Goal: Task Accomplishment & Management: Manage account settings

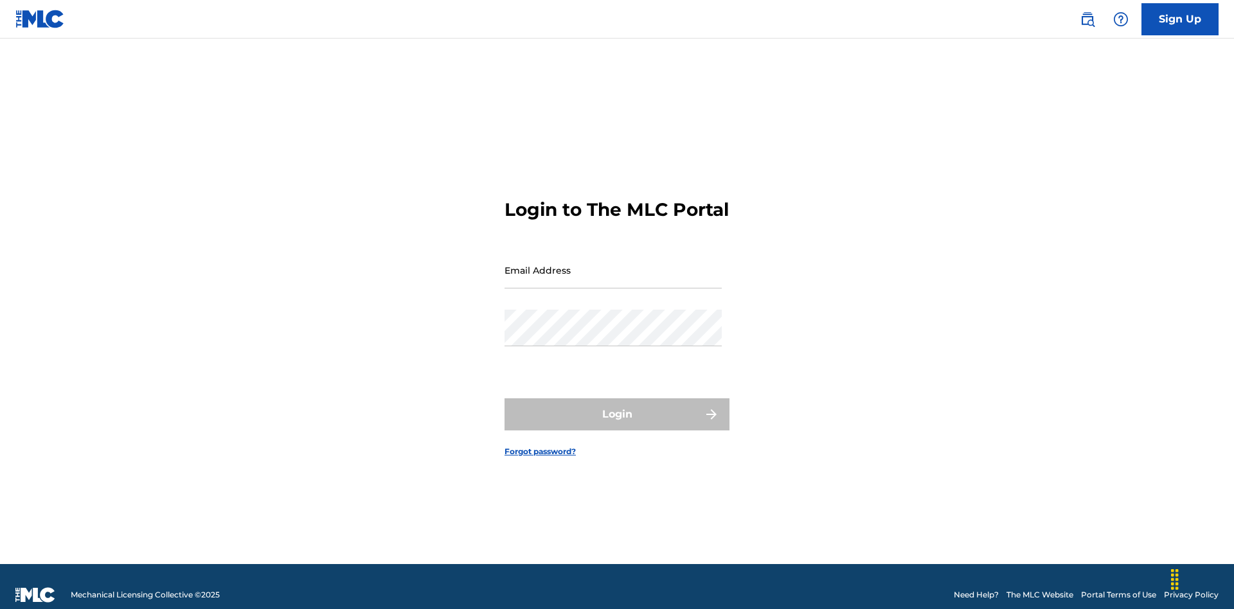
scroll to position [17, 0]
click at [613, 264] on input "Email Address" at bounding box center [613, 270] width 217 height 37
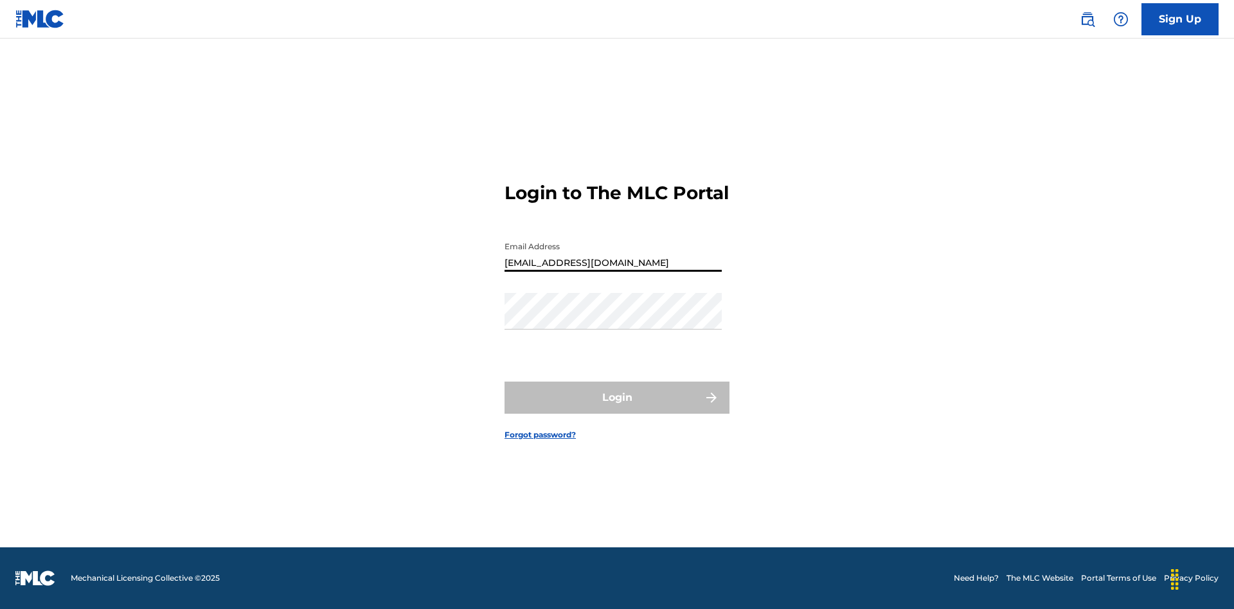
type input "Duke.McTesterson@gmail.com"
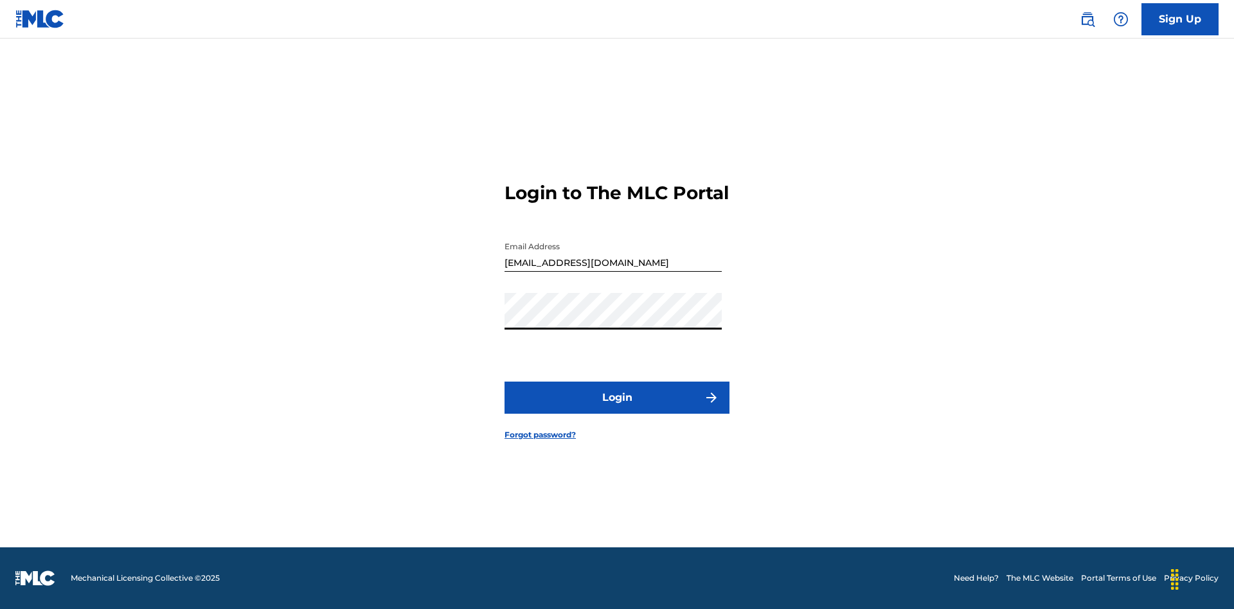
click at [617, 409] on button "Login" at bounding box center [617, 398] width 225 height 32
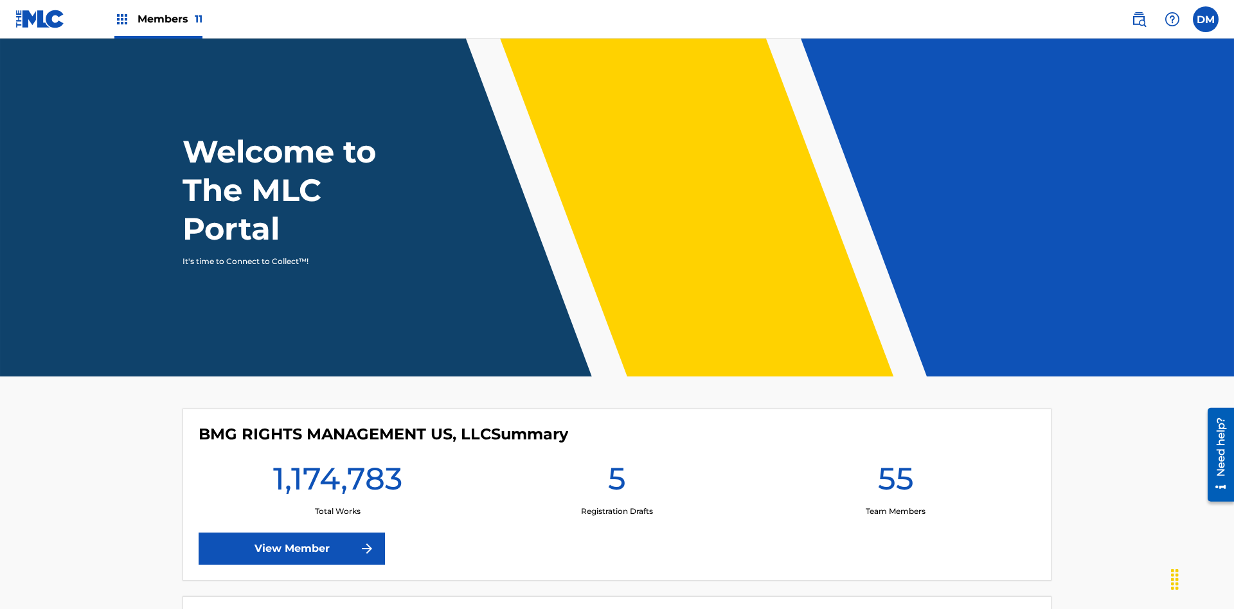
scroll to position [55, 0]
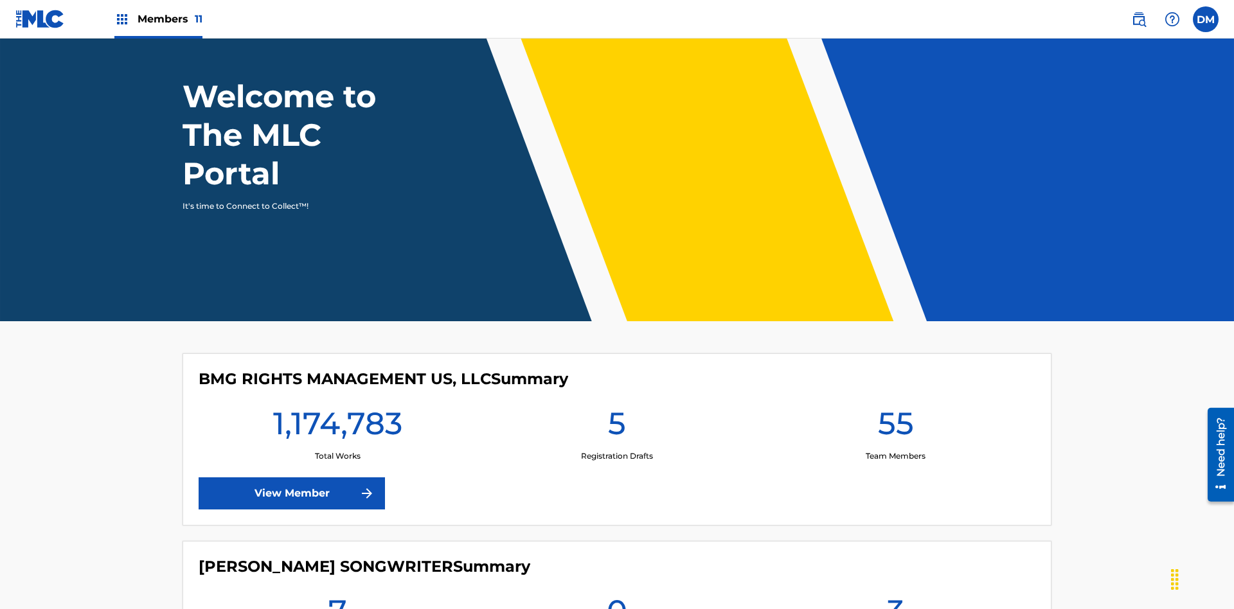
click at [158, 19] on span "Members 11" at bounding box center [170, 19] width 65 height 15
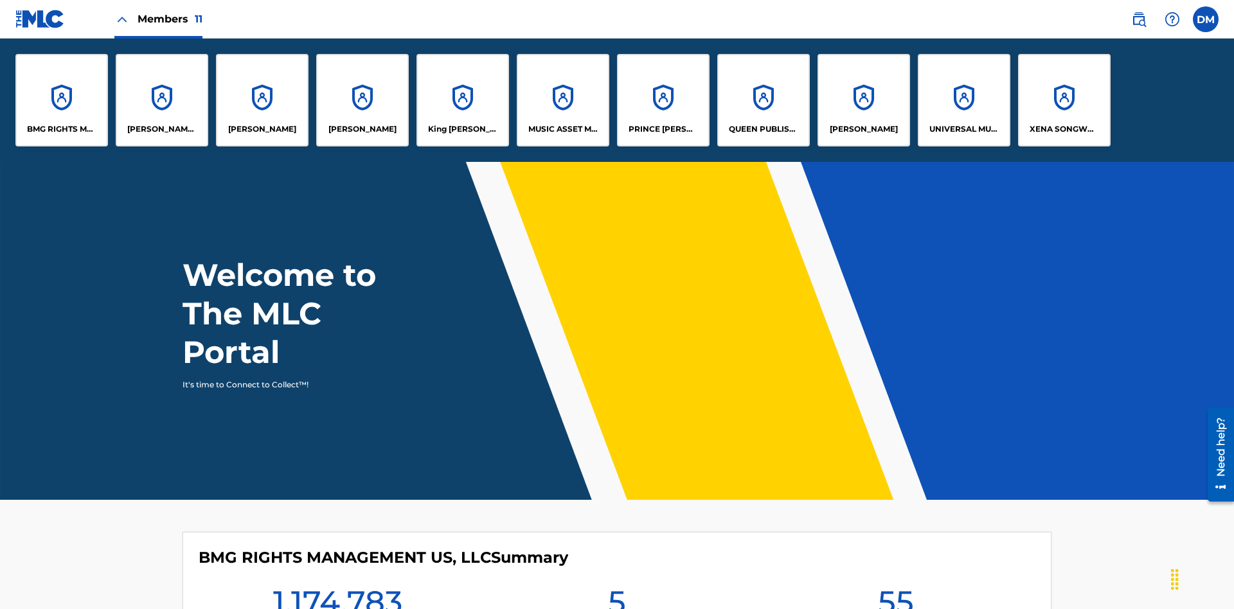
scroll to position [46, 0]
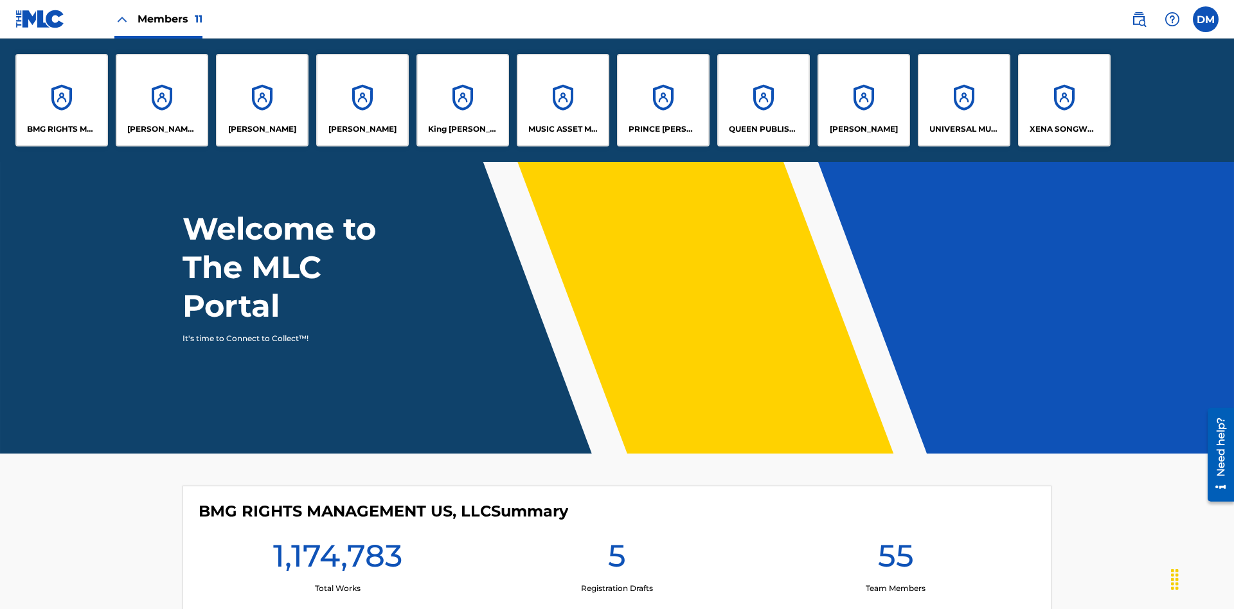
click at [663, 129] on p "PRINCE [PERSON_NAME]" at bounding box center [664, 129] width 70 height 12
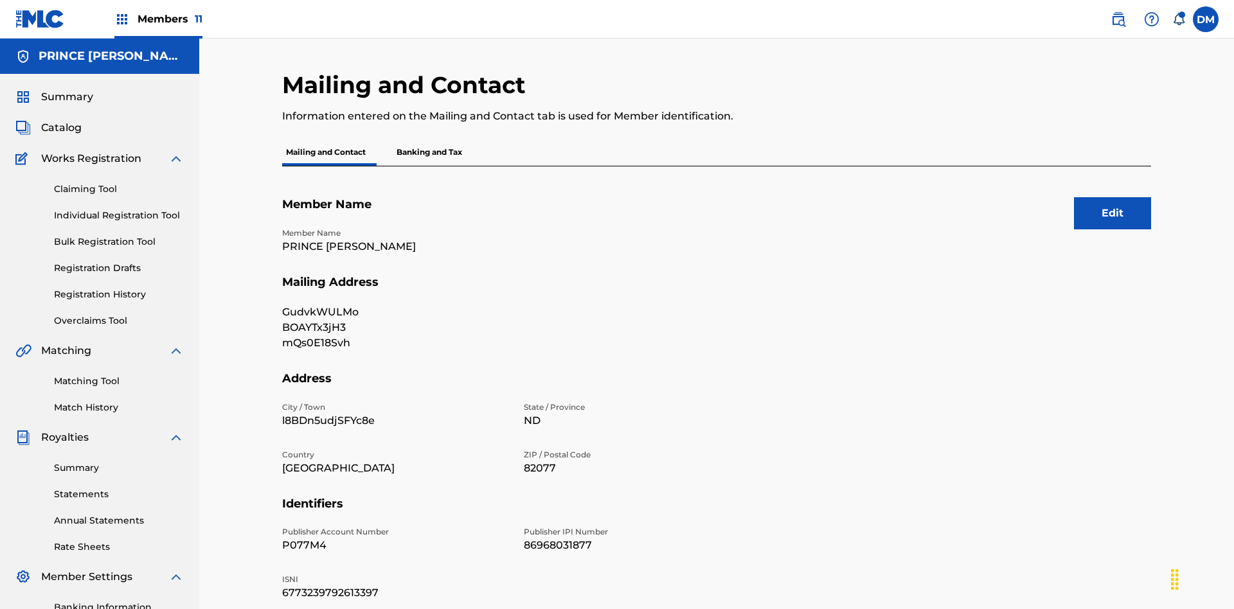
click at [1113, 197] on button "Edit" at bounding box center [1112, 213] width 77 height 32
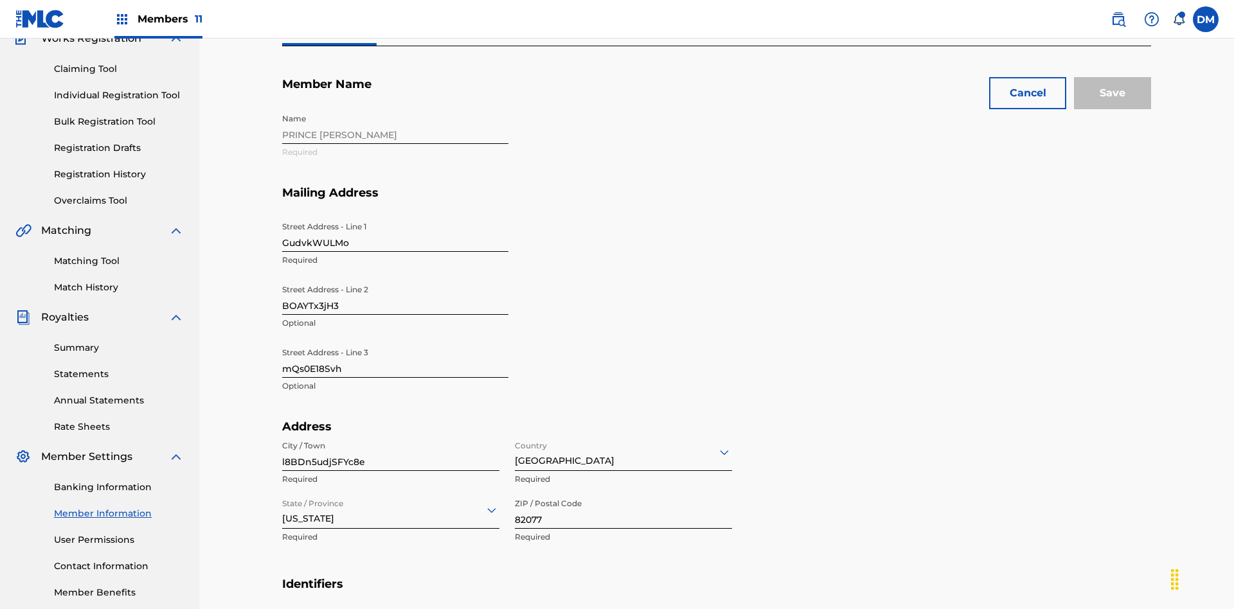
scroll to position [120, 0]
click at [395, 215] on input "GudvkWULMo" at bounding box center [395, 233] width 226 height 37
type input "XkdxW3b1vi"
click at [395, 278] on input "BOAYTx3jH3" at bounding box center [395, 296] width 226 height 37
type input "wNkurMsSui"
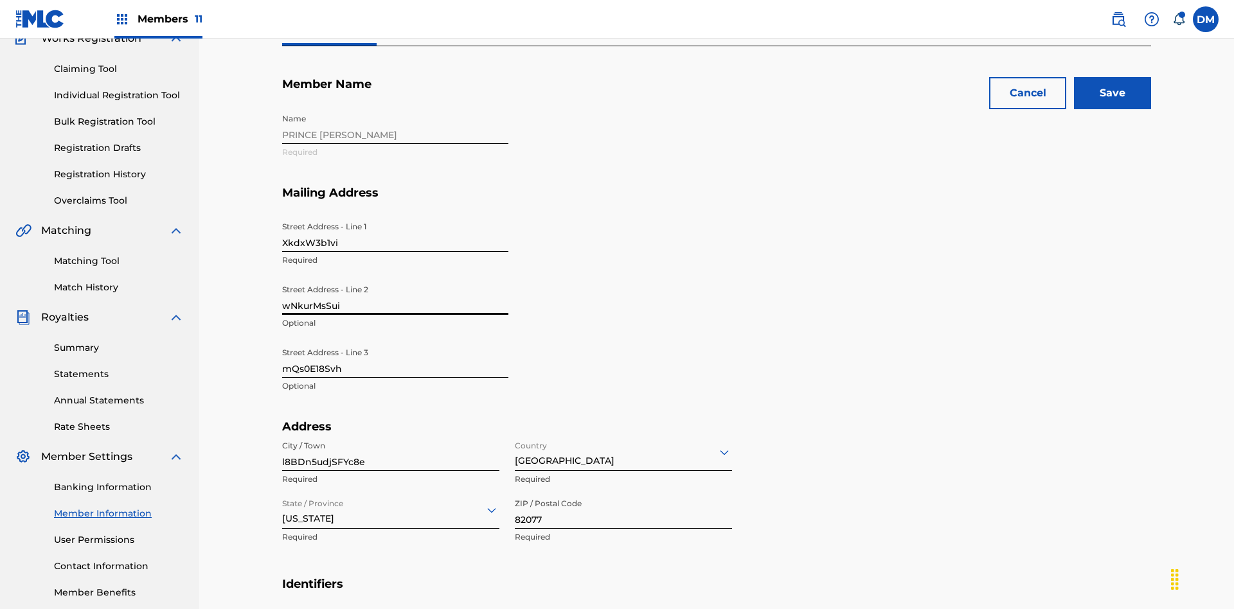
click at [395, 341] on input "mQs0E18Svh" at bounding box center [395, 359] width 226 height 37
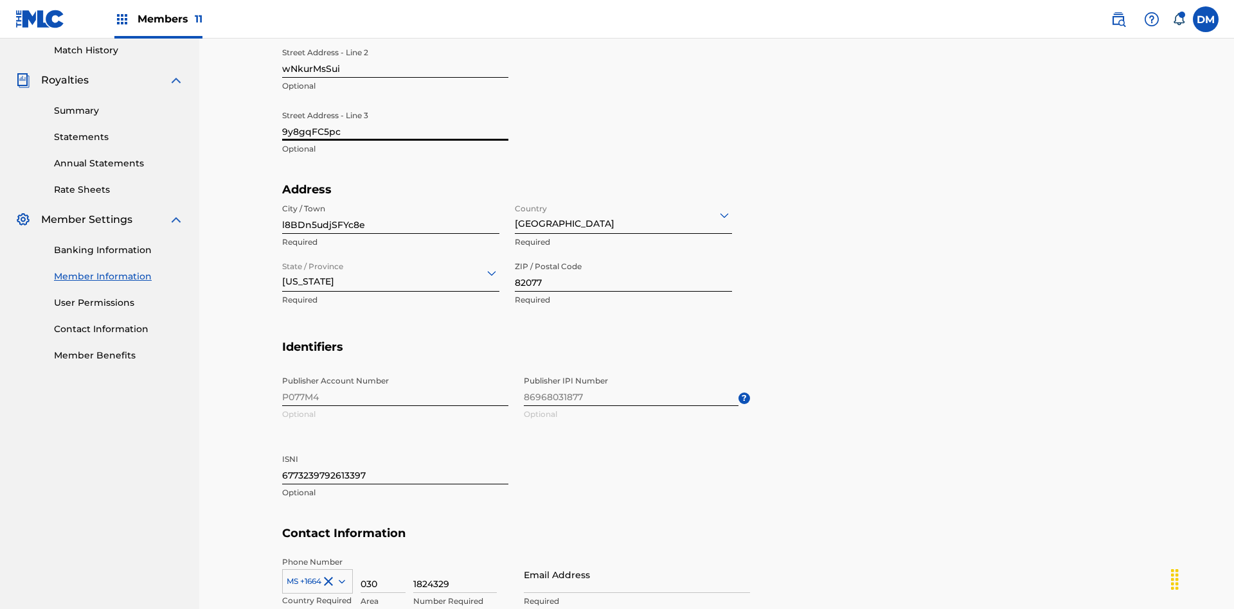
scroll to position [476, 0]
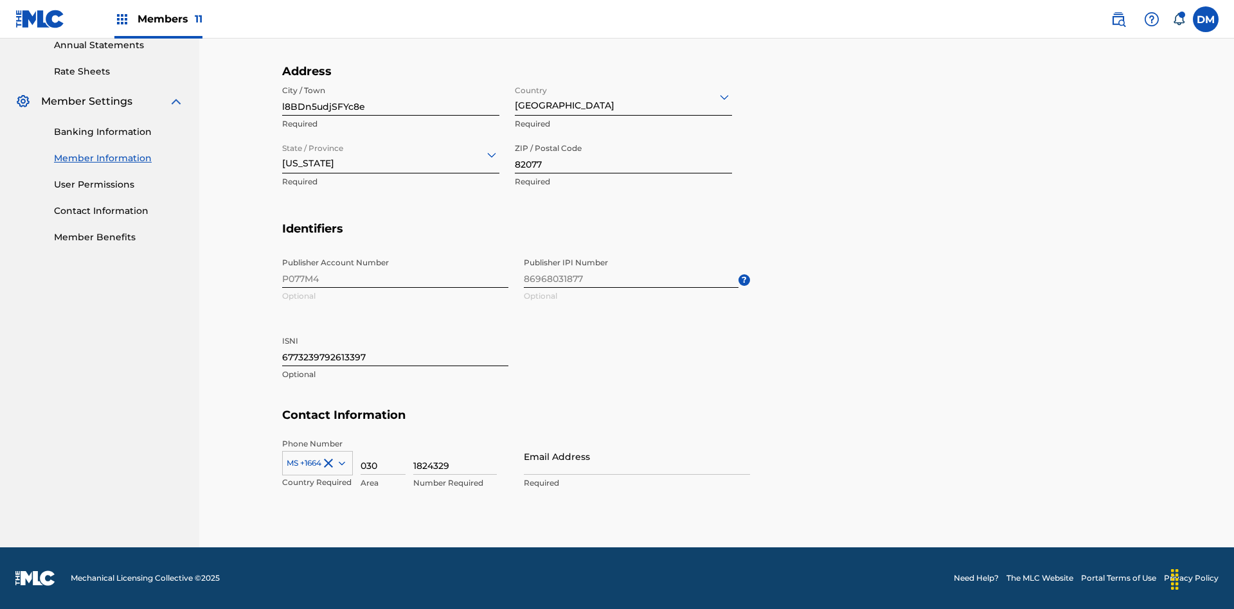
type input "9y8gqFC5pc"
click at [391, 97] on input "l8BDn5udjSFYc8e" at bounding box center [390, 97] width 217 height 37
type input "cLl6U7gbQTbci6m"
click at [516, 96] on input "Country" at bounding box center [516, 97] width 3 height 14
click at [283, 154] on input "State / Province" at bounding box center [283, 155] width 3 height 14
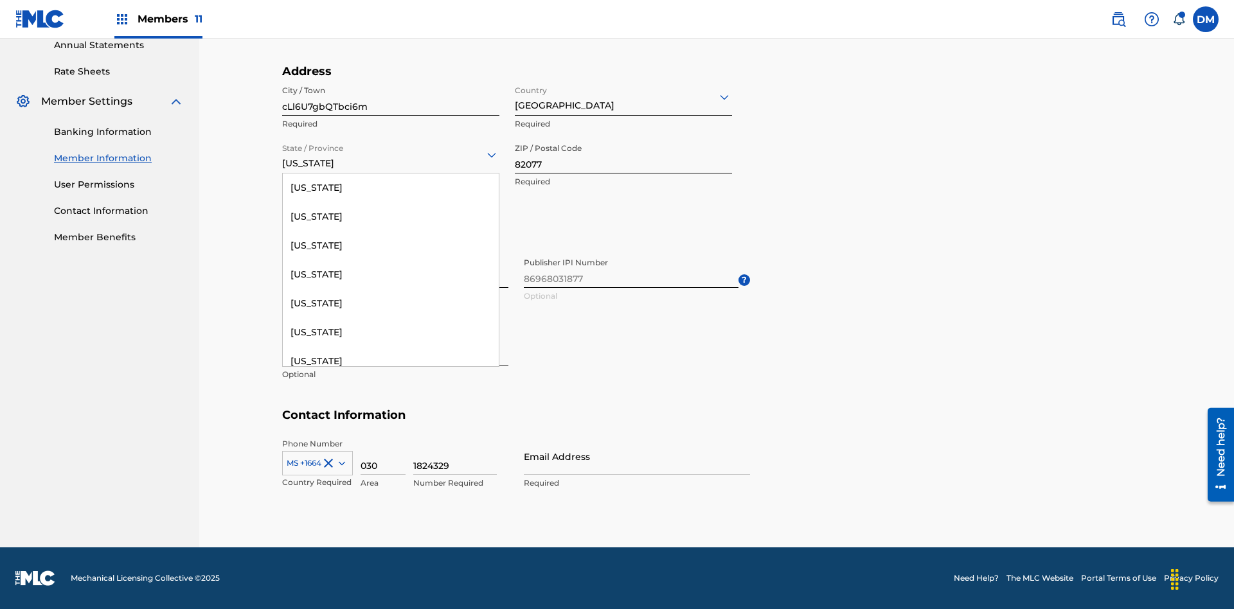
click at [624, 155] on input "82077" at bounding box center [623, 155] width 217 height 37
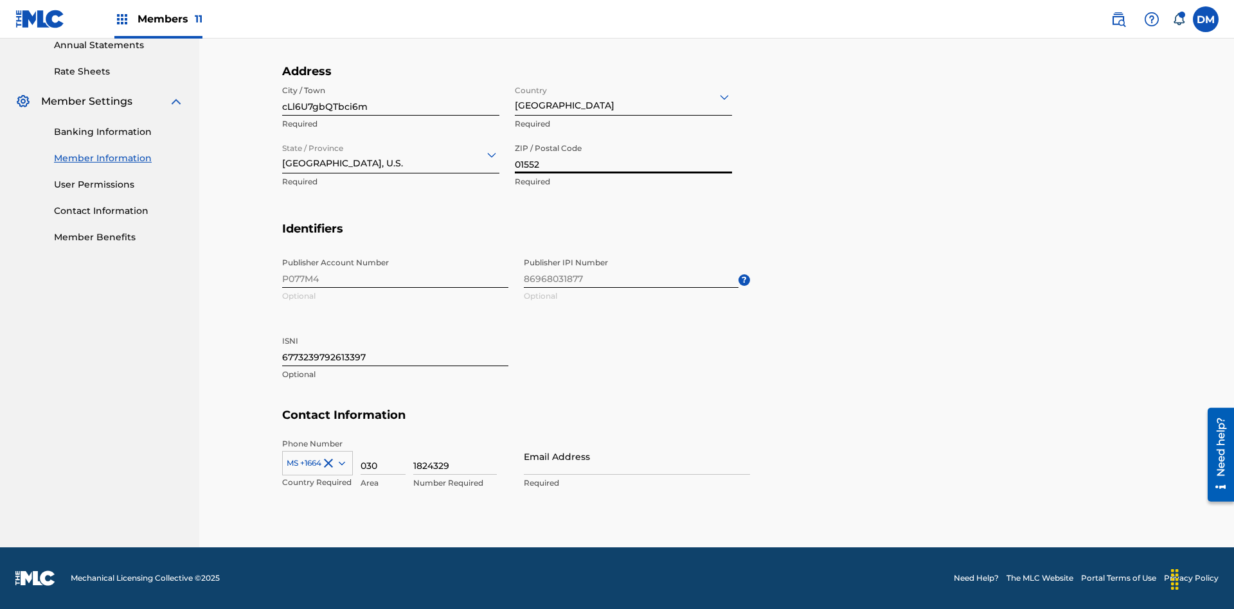
type input "01552"
click at [395, 348] on input "6773239792613397" at bounding box center [395, 348] width 226 height 37
type input "9006065771464000"
click at [339, 463] on icon at bounding box center [342, 464] width 6 height 4
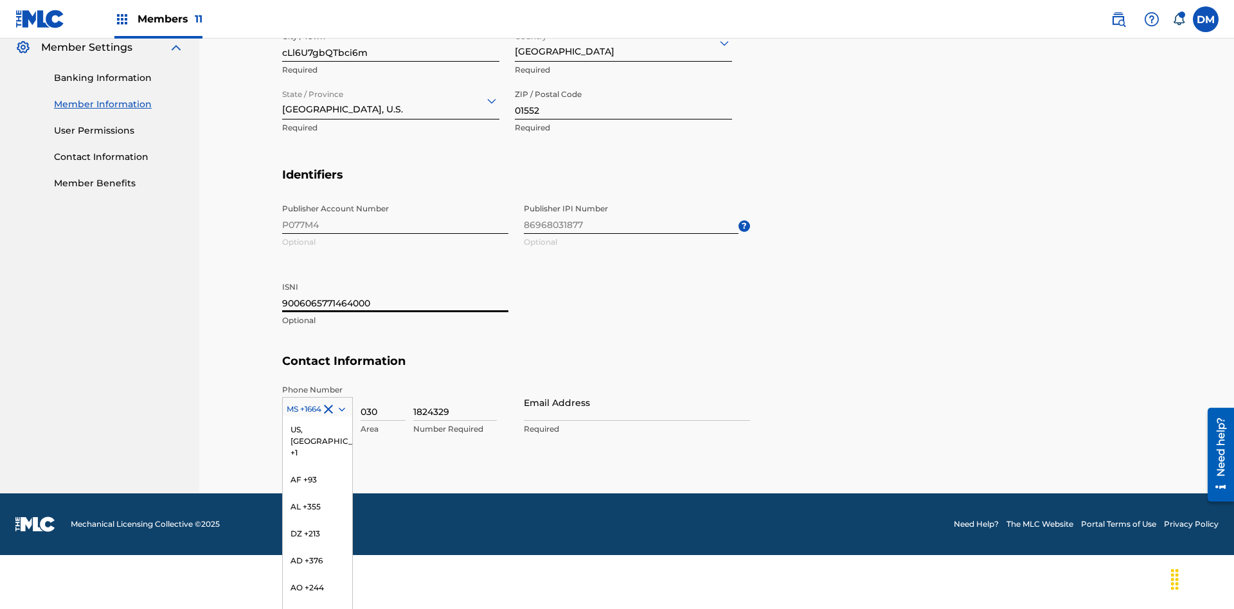
scroll to position [3380, 0]
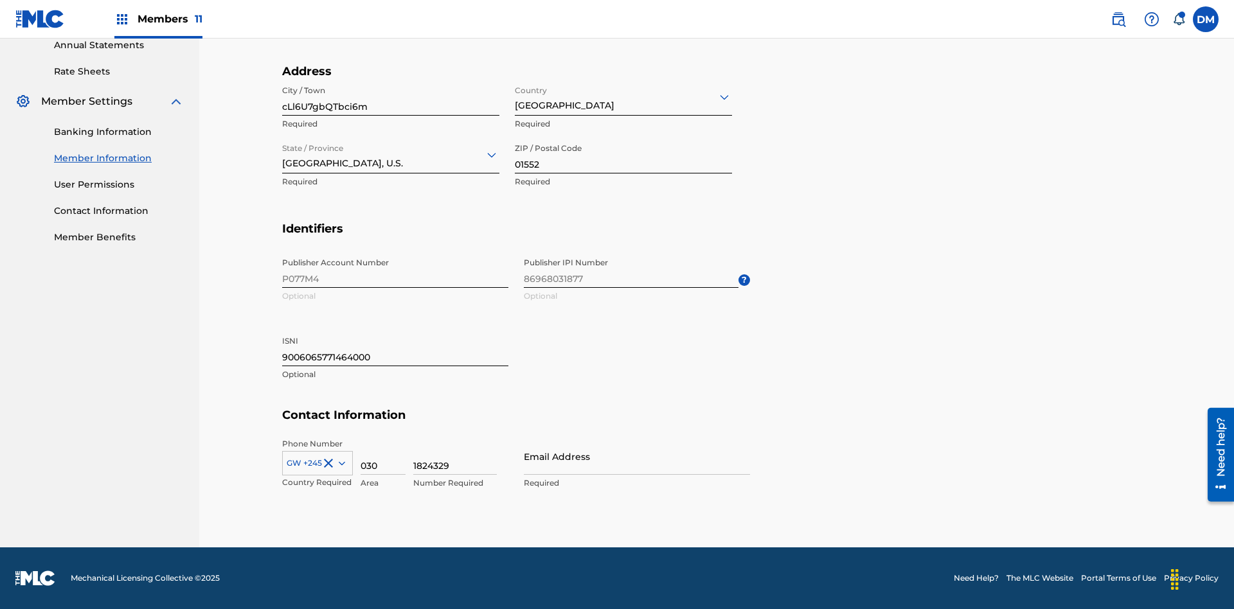
scroll to position [476, 0]
click at [383, 456] on input "030" at bounding box center [383, 456] width 45 height 37
type input "427"
click at [455, 456] on input "1824329" at bounding box center [455, 456] width 84 height 37
type input "6709094"
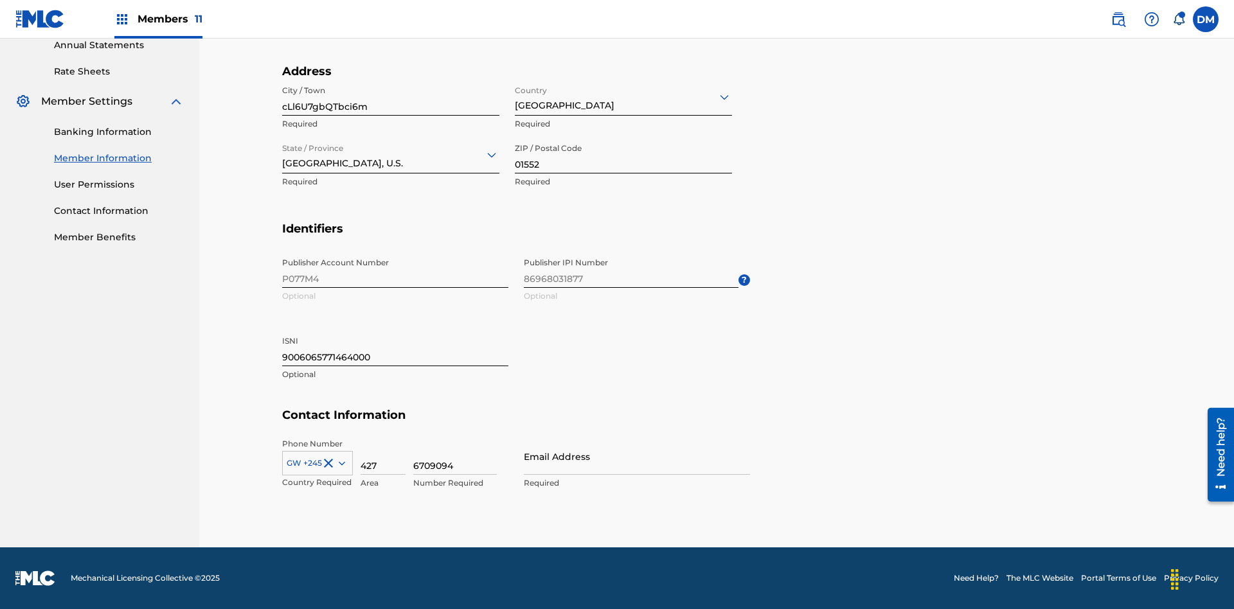
click at [637, 456] on input "Email Address" at bounding box center [637, 456] width 226 height 37
type input "[EMAIL_ADDRESS][DOMAIN_NAME]"
